Goal: Information Seeking & Learning: Find specific fact

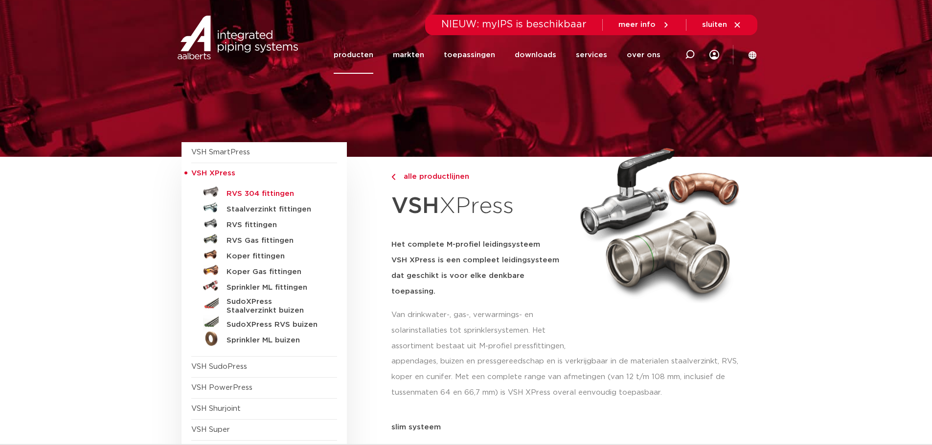
click at [248, 195] on h5 "RVS 304 fittingen" at bounding box center [274, 194] width 97 height 9
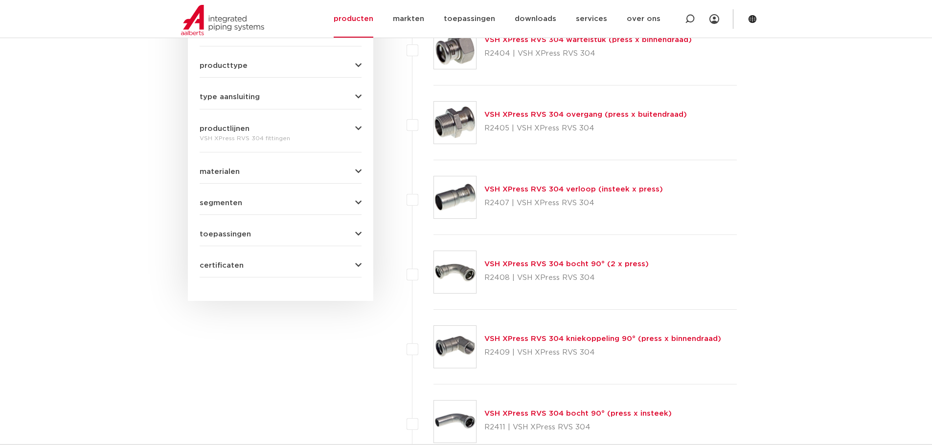
scroll to position [489, 0]
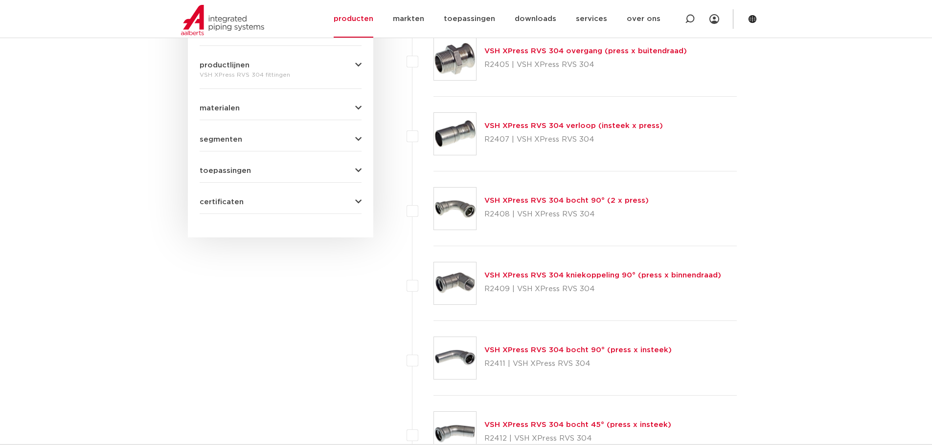
click at [575, 199] on link "VSH XPress RVS 304 bocht 90° (2 x press)" at bounding box center [566, 200] width 164 height 7
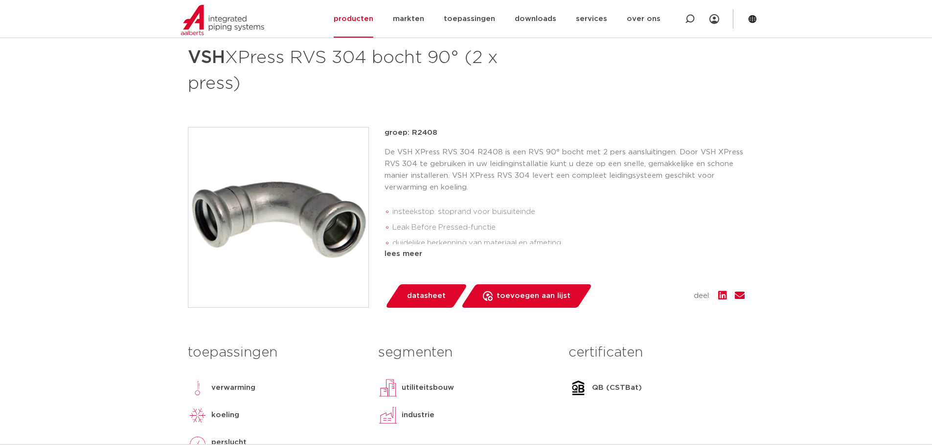
scroll to position [147, 0]
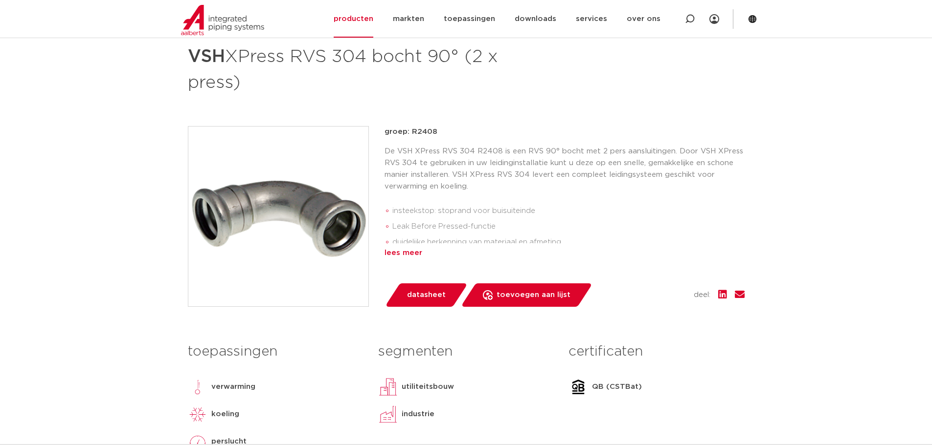
click at [400, 258] on div "lees meer" at bounding box center [564, 253] width 360 height 12
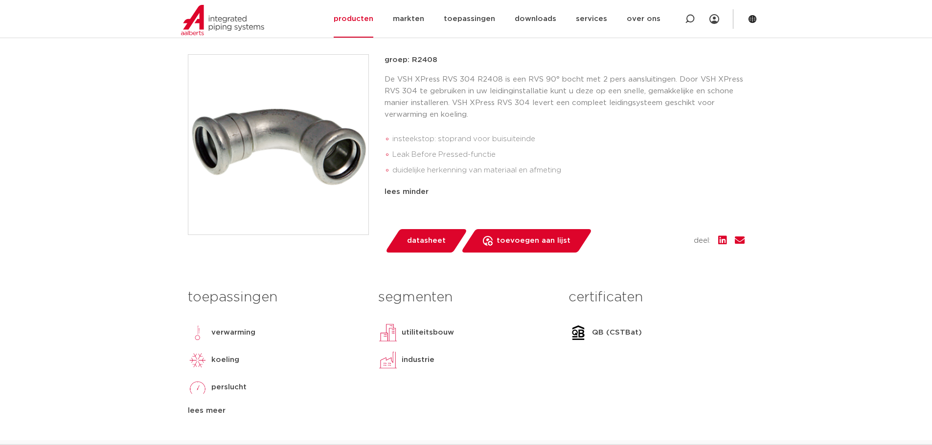
scroll to position [49, 0]
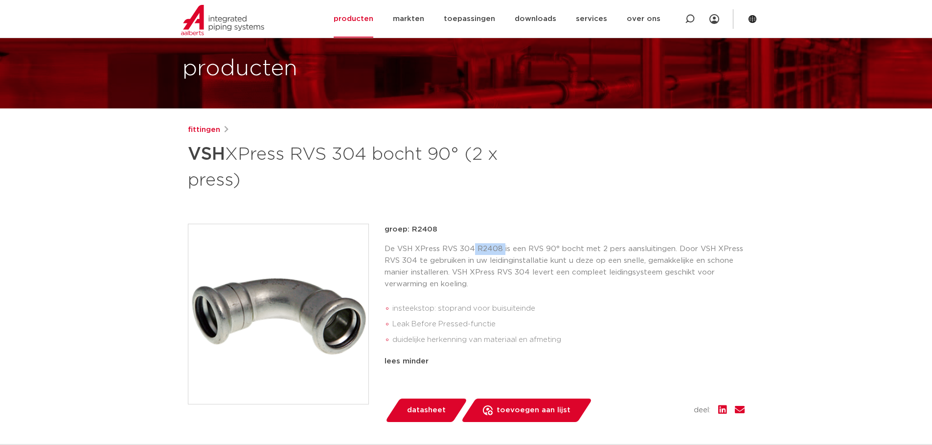
drag, startPoint x: 497, startPoint y: 248, endPoint x: 474, endPoint y: 248, distance: 23.0
click at [474, 248] on p "De VSH XPress RVS 304 R2408 is een RVS 90° bocht met 2 pers aansluitingen. Door…" at bounding box center [564, 267] width 360 height 47
copy p "R2408"
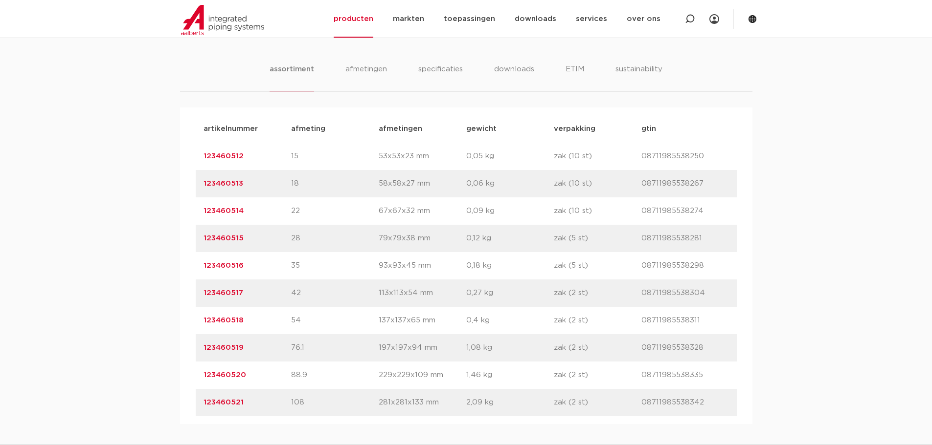
scroll to position [636, 0]
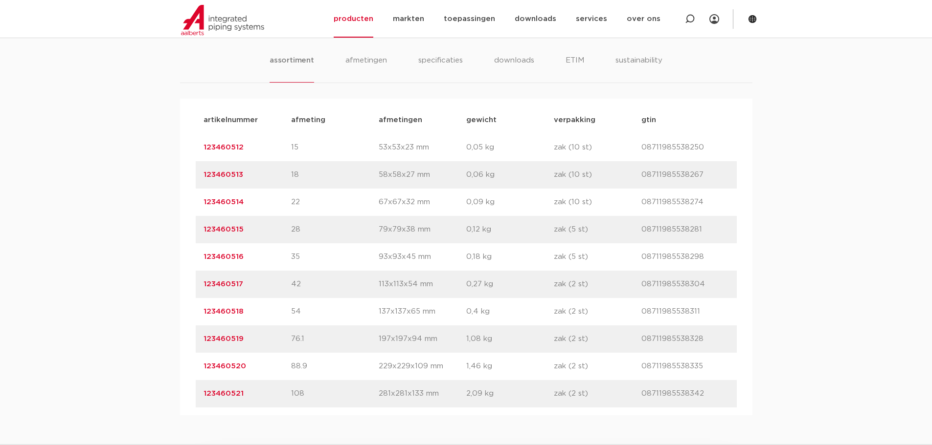
drag, startPoint x: 257, startPoint y: 201, endPoint x: 185, endPoint y: 200, distance: 72.4
click at [185, 200] on div "artikelnummer afmeting afmetingen gewicht verpakking gtin artikelnummer 1234605…" at bounding box center [466, 257] width 572 height 317
copy link "123460514"
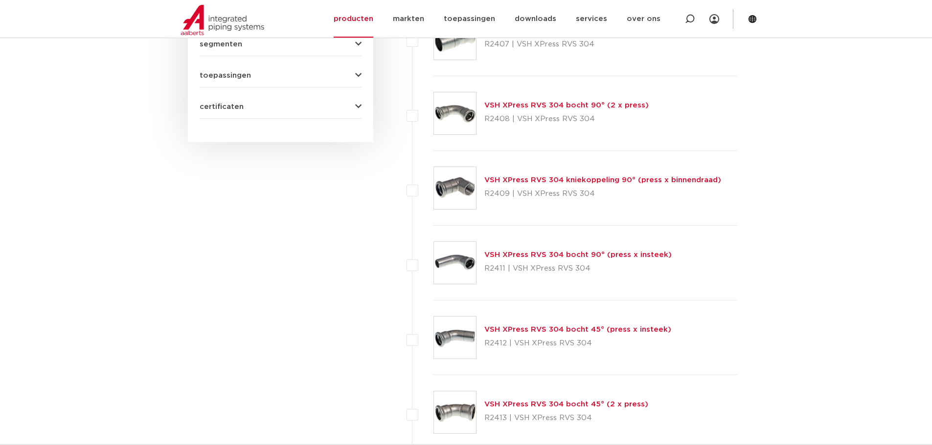
scroll to position [599, 0]
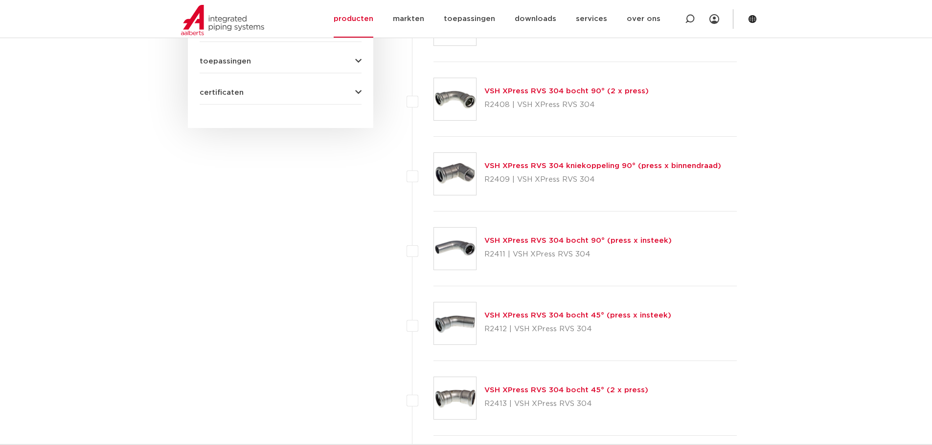
click at [551, 239] on link "VSH XPress RVS 304 bocht 90° (press x insteek)" at bounding box center [577, 240] width 187 height 7
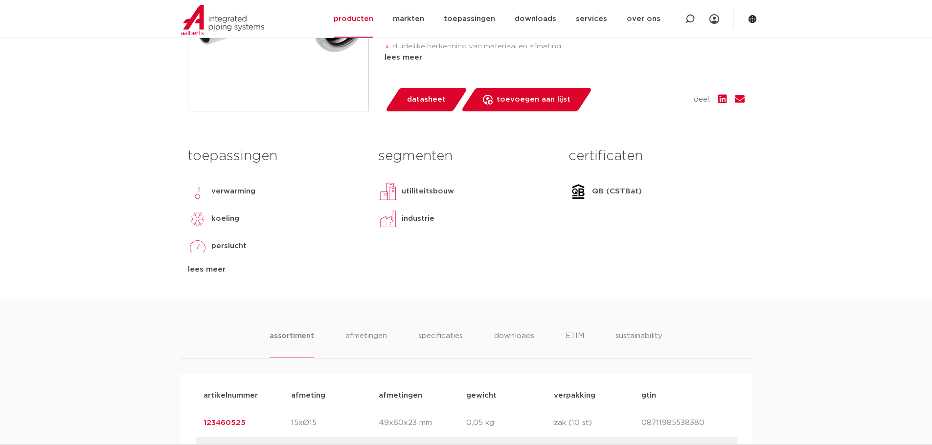
scroll to position [587, 0]
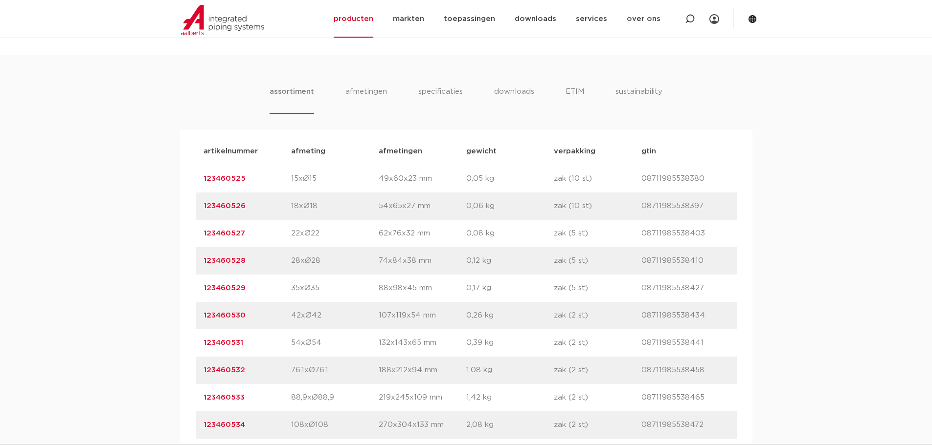
drag, startPoint x: 238, startPoint y: 230, endPoint x: 199, endPoint y: 228, distance: 39.7
click at [199, 228] on div "artikelnummer 123460527 afmeting 22xØ22 [GEOGRAPHIC_DATA] 62x76x32 mm gewicht 0…" at bounding box center [466, 233] width 541 height 27
copy link "123460527"
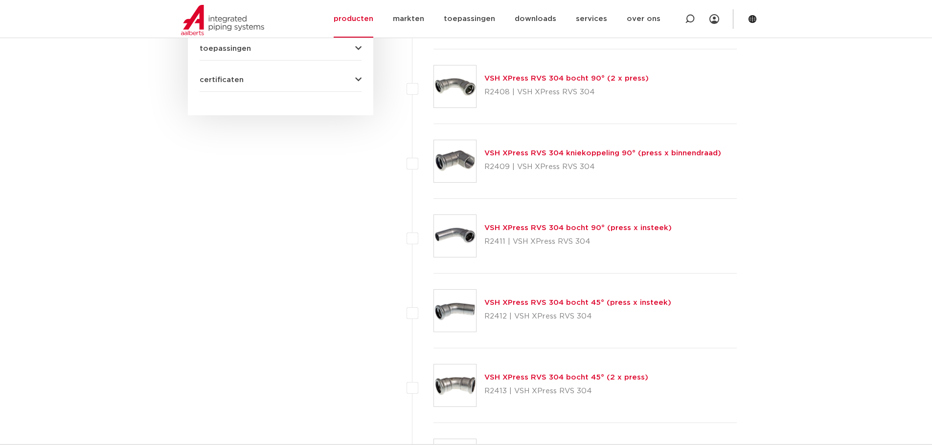
click at [505, 306] on link "VSH XPress RVS 304 bocht 45° (press x insteek)" at bounding box center [577, 302] width 187 height 7
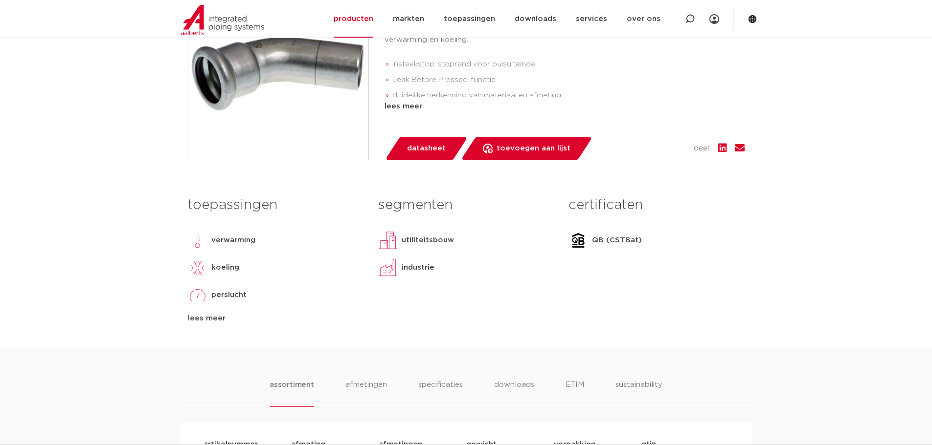
scroll to position [636, 0]
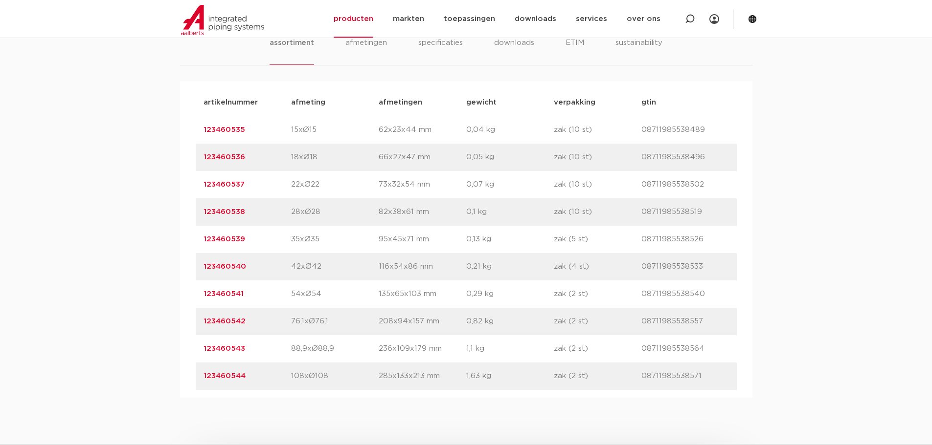
drag, startPoint x: 260, startPoint y: 185, endPoint x: 194, endPoint y: 184, distance: 66.0
click at [194, 184] on div "artikelnummer afmeting afmetingen gewicht verpakking gtin artikelnummer 1234605…" at bounding box center [466, 239] width 572 height 317
copy link "123460537"
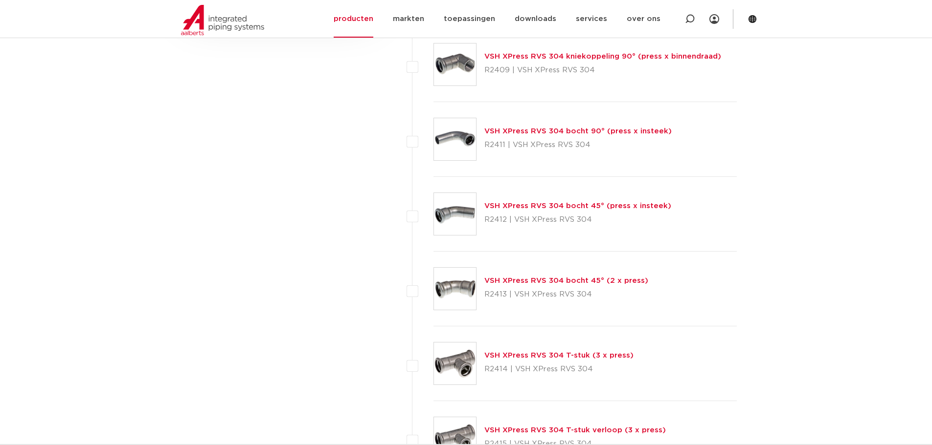
scroll to position [709, 0]
click at [515, 283] on link "VSH XPress RVS 304 bocht 45° (2 x press)" at bounding box center [566, 279] width 164 height 7
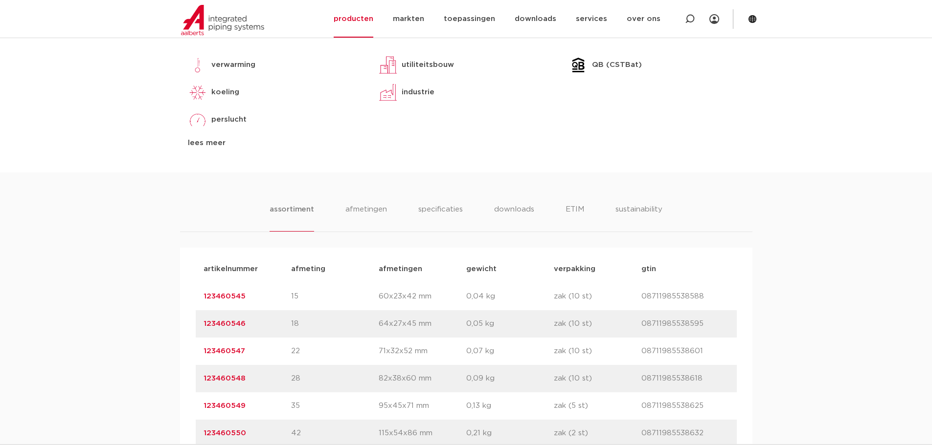
scroll to position [489, 0]
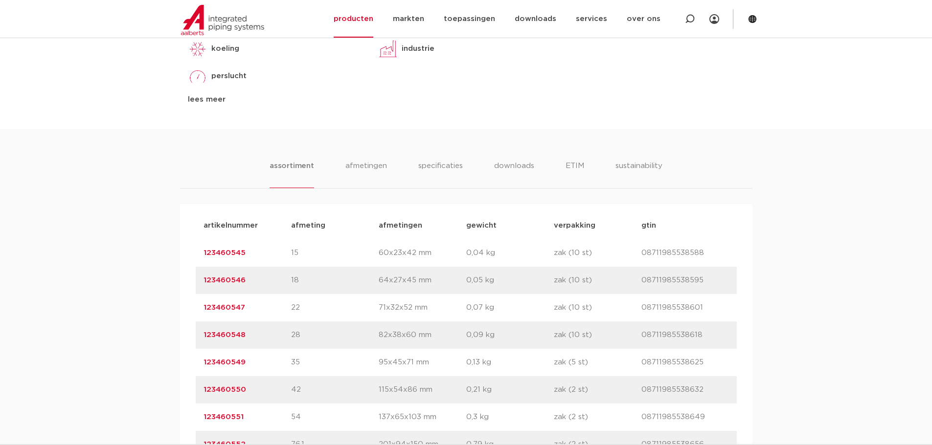
drag, startPoint x: 250, startPoint y: 332, endPoint x: 200, endPoint y: 333, distance: 50.4
click at [200, 322] on div "artikelnummer 123460547 afmeting 22 [GEOGRAPHIC_DATA] 71x32x52 mm gewicht 0,07 …" at bounding box center [466, 307] width 541 height 27
copy link "123460547"
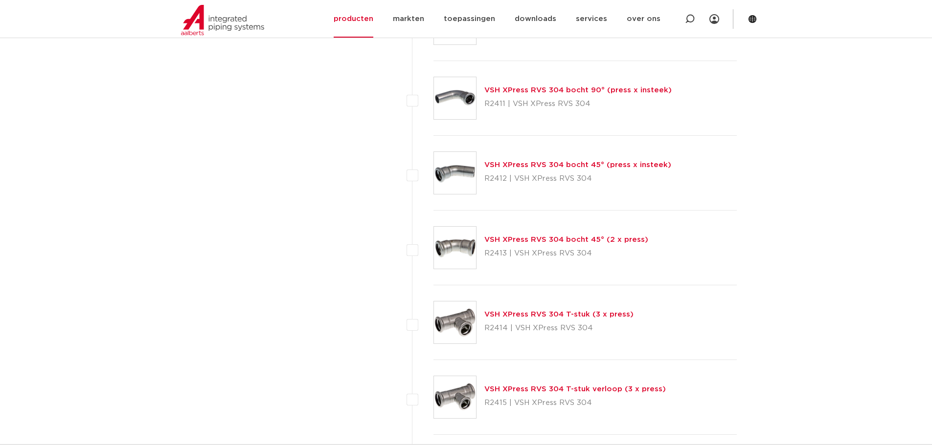
scroll to position [807, 0]
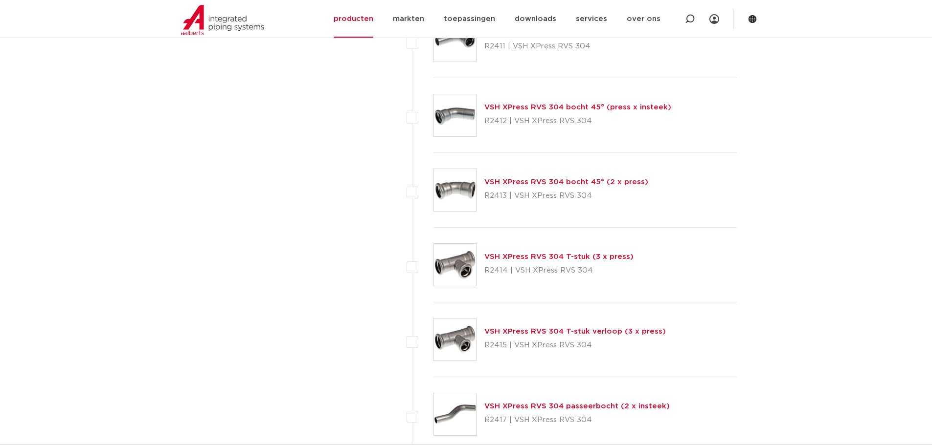
click at [582, 256] on link "VSH XPress RVS 304 T-stuk (3 x press)" at bounding box center [558, 256] width 149 height 7
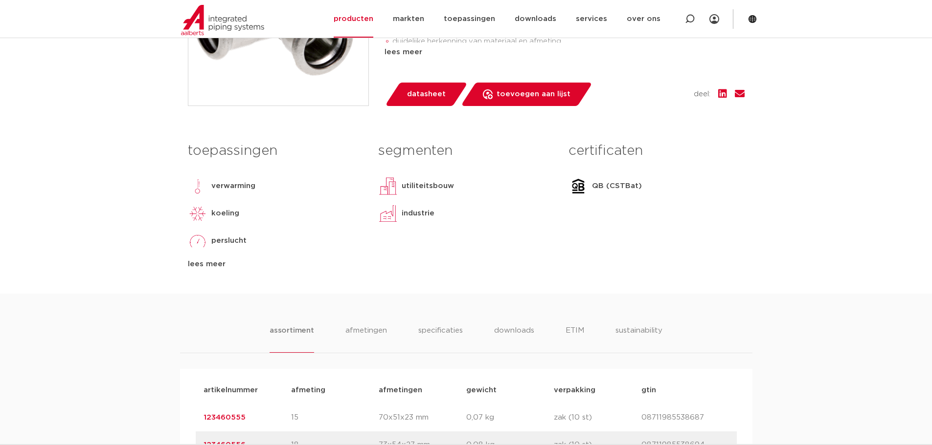
scroll to position [440, 0]
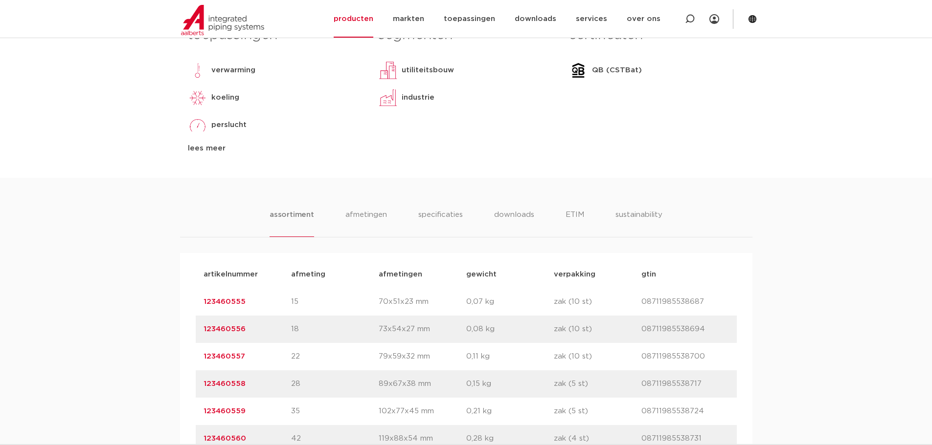
drag, startPoint x: 248, startPoint y: 359, endPoint x: 174, endPoint y: 357, distance: 73.9
click at [174, 357] on div "assortiment afmetingen specificaties downloads ETIM sustainability assortiment …" at bounding box center [466, 374] width 932 height 392
copy link "123460557"
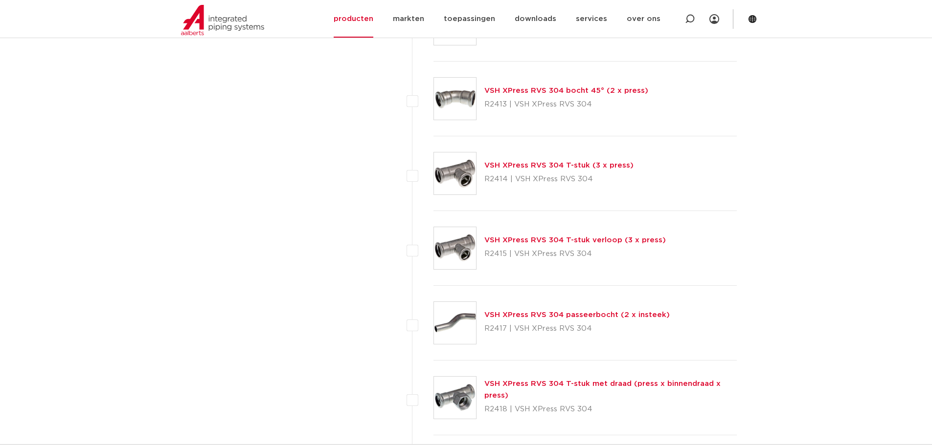
scroll to position [905, 0]
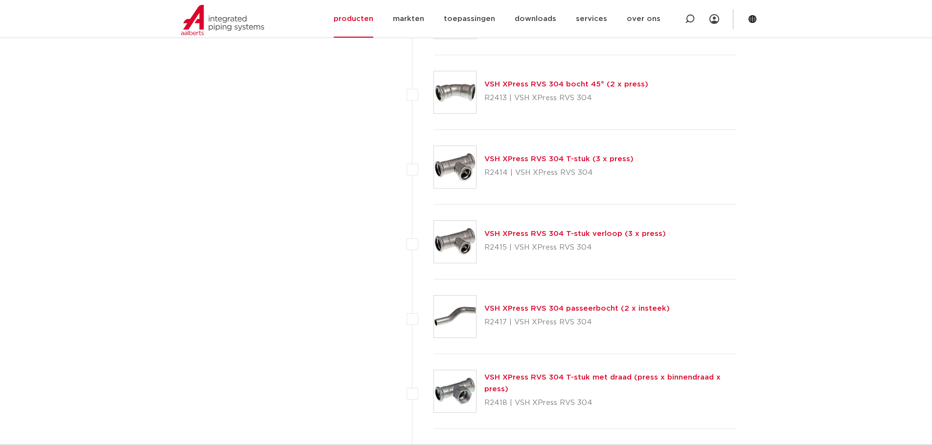
click at [527, 234] on link "VSH XPress RVS 304 T-stuk verloop (3 x press)" at bounding box center [574, 233] width 181 height 7
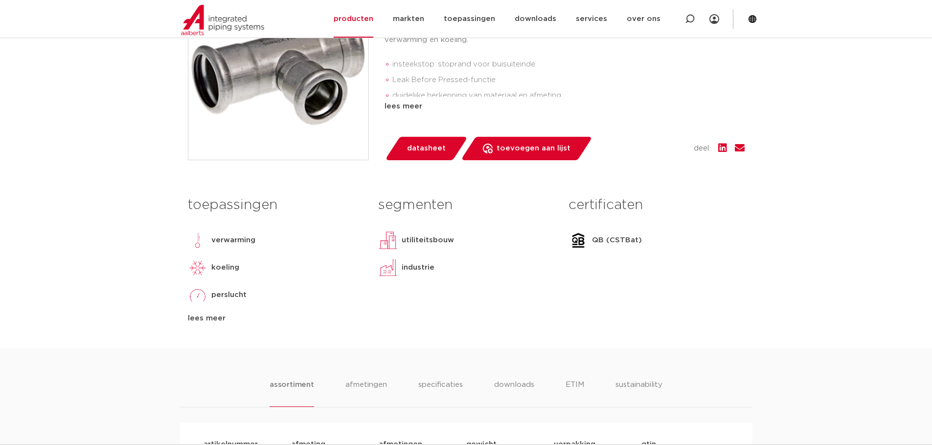
scroll to position [636, 0]
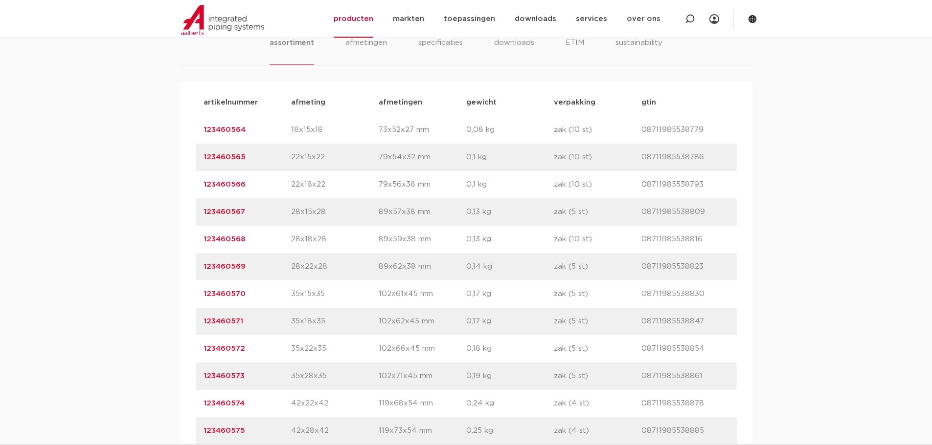
drag, startPoint x: 258, startPoint y: 156, endPoint x: 194, endPoint y: 155, distance: 64.1
copy link "123460565"
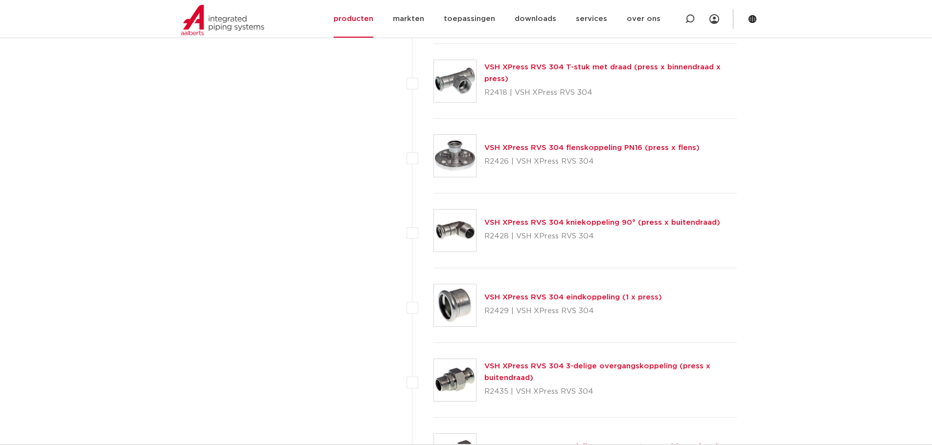
scroll to position [1198, 0]
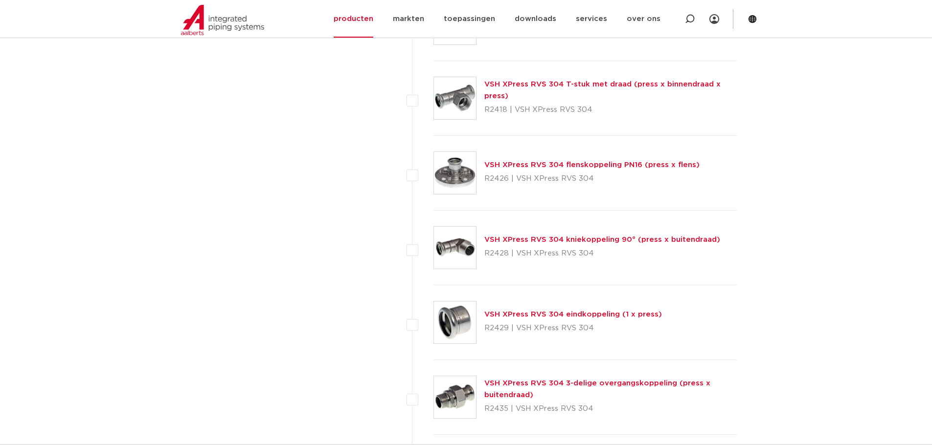
click at [507, 89] on div "VSH XPress RVS 304 T-stuk met draad (press x binnendraad x press) R2418 | VSH X…" at bounding box center [610, 98] width 253 height 39
click at [507, 83] on link "VSH XPress RVS 304 T-stuk met draad (press x binnendraad x press)" at bounding box center [602, 90] width 236 height 19
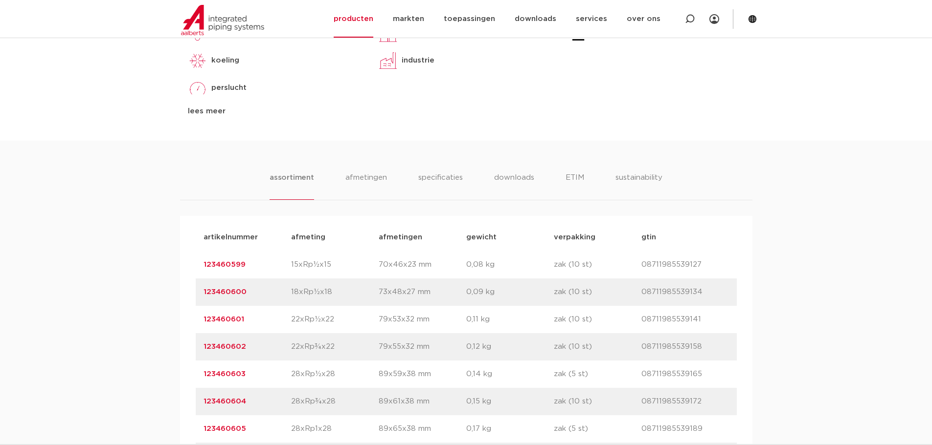
scroll to position [636, 0]
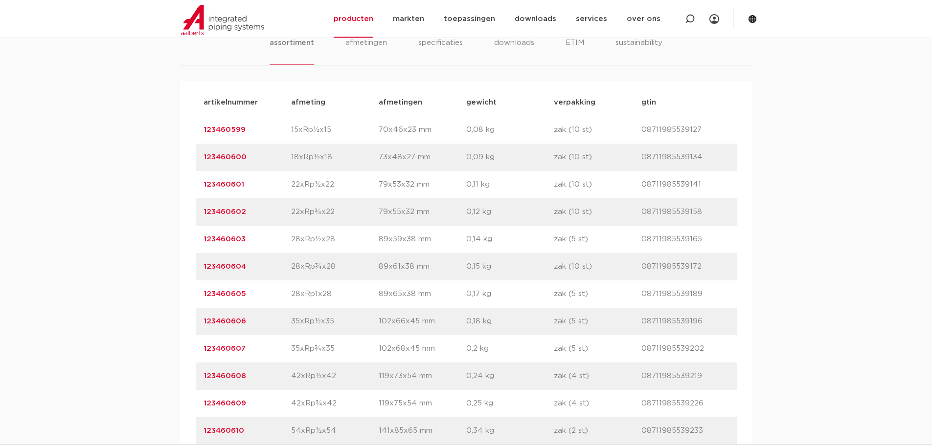
drag, startPoint x: 340, startPoint y: 182, endPoint x: 242, endPoint y: 174, distance: 98.6
click at [242, 174] on div "artikelnummer 123460601 afmeting 22xRp½x22 afmetingen 79x53x32 mm gewicht 0,11 …" at bounding box center [466, 184] width 541 height 27
copy div "afmeting 22xRp½x22"
click at [225, 185] on link "123460601" at bounding box center [223, 184] width 41 height 7
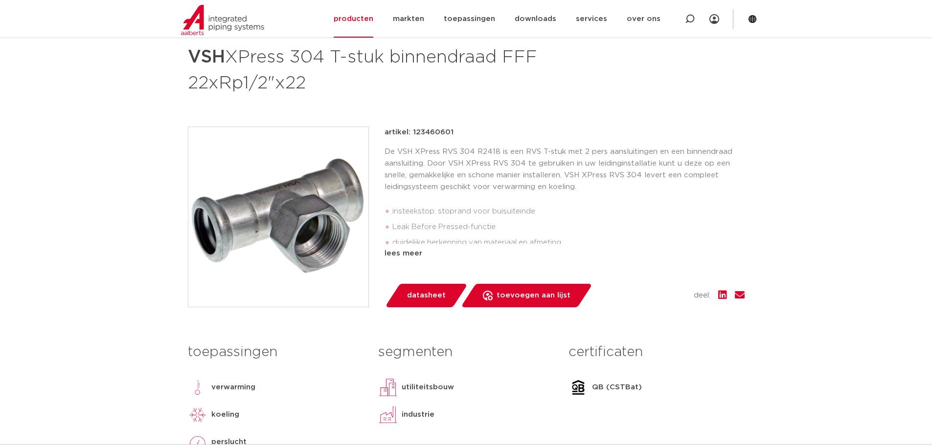
scroll to position [147, 0]
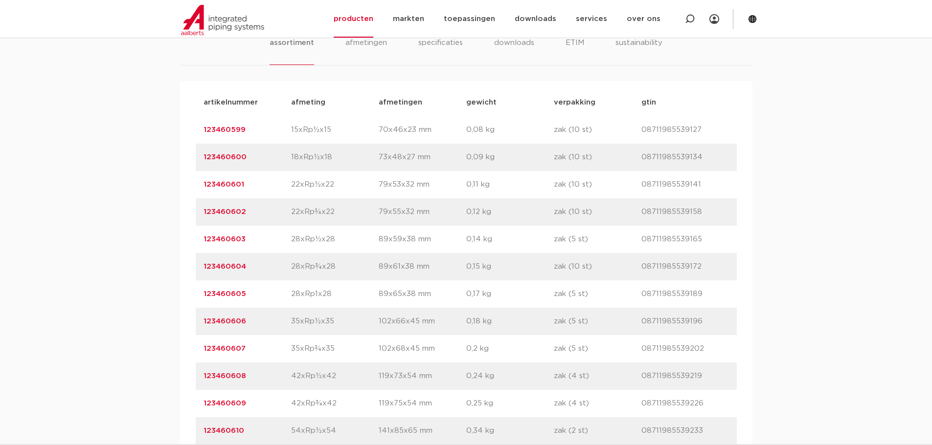
scroll to position [636, 0]
drag, startPoint x: 261, startPoint y: 184, endPoint x: 195, endPoint y: 185, distance: 66.0
click at [196, 185] on div "artikelnummer 123460601 afmeting 22xRp½x22 afmetingen 79x53x32 mm gewicht 0,11 …" at bounding box center [466, 184] width 541 height 27
copy link "123460601"
